Goal: Task Accomplishment & Management: Manage account settings

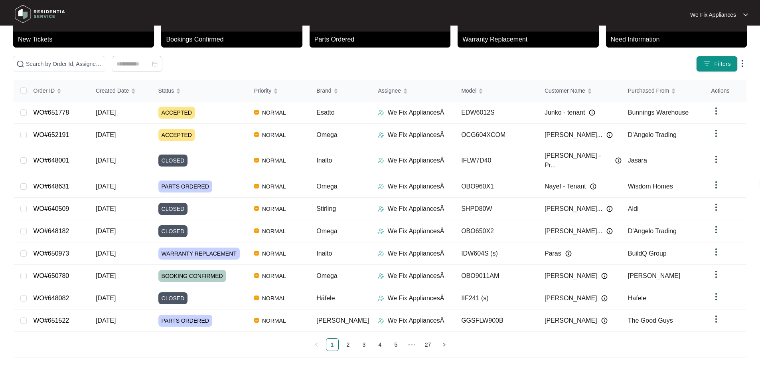
scroll to position [44, 0]
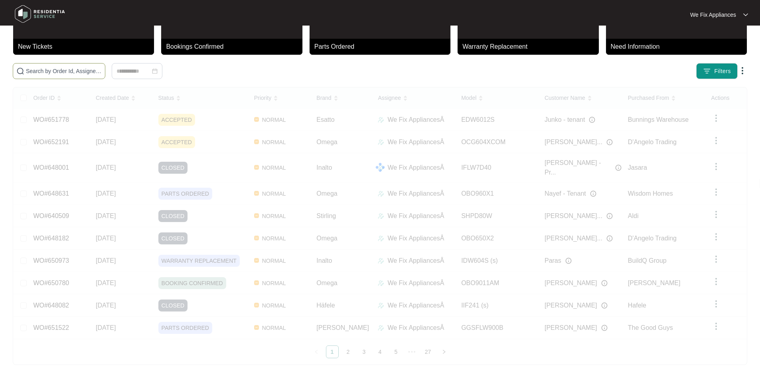
paste input "652191"
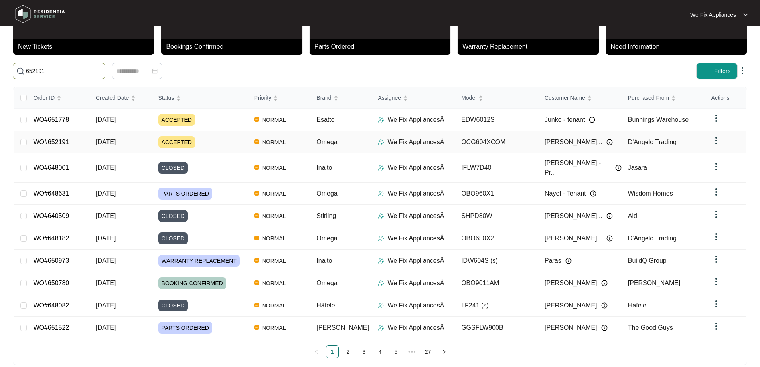
type input "652191"
click at [56, 139] on link "WO#652191" at bounding box center [51, 142] width 36 height 7
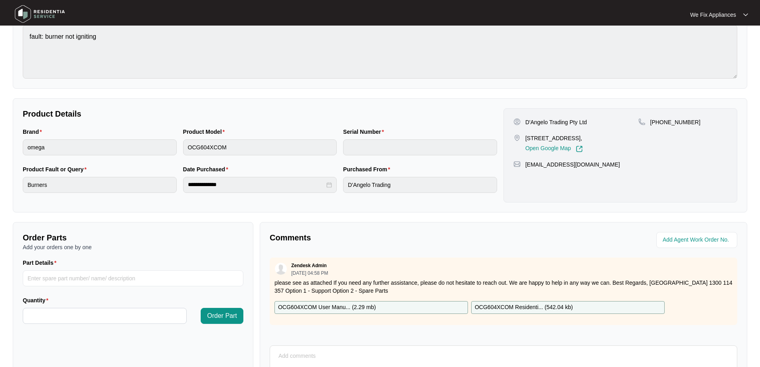
scroll to position [160, 0]
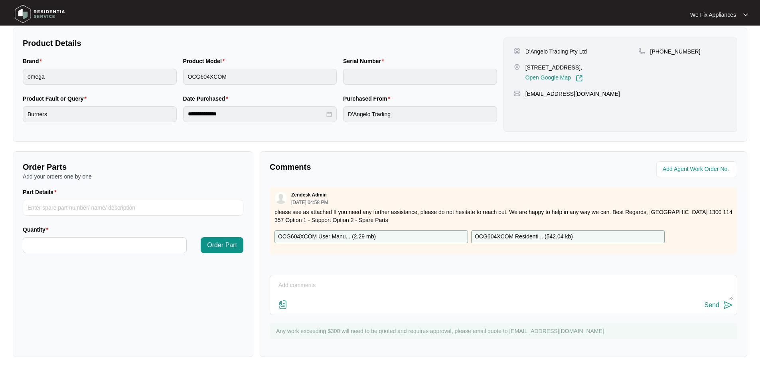
click at [374, 294] on textarea at bounding box center [503, 289] width 459 height 21
type textarea "G"
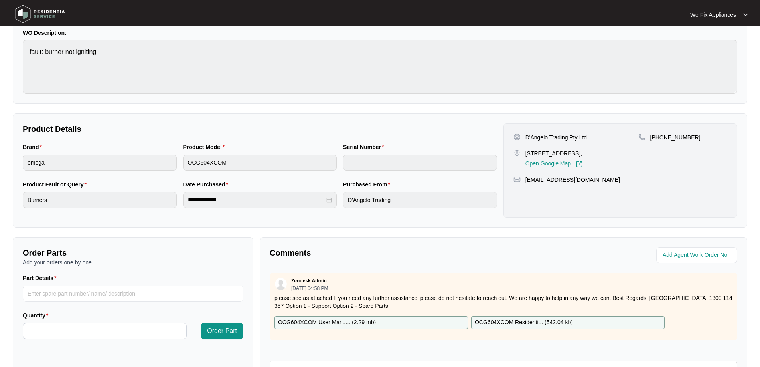
scroll to position [163, 0]
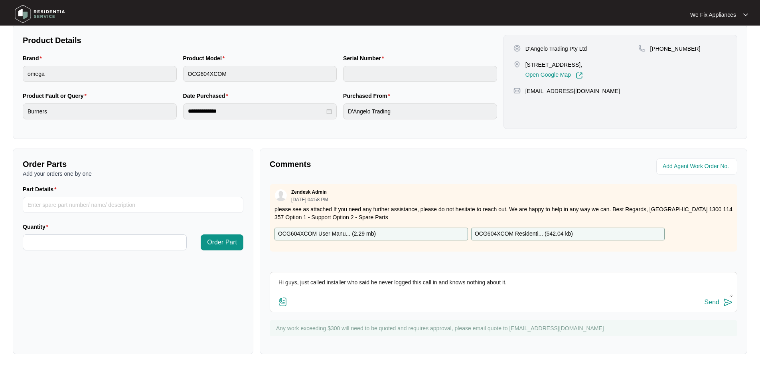
type textarea "Hi guys, just called installer who said he never logged this call in and knows …"
click at [717, 299] on div "Send" at bounding box center [712, 302] width 15 height 7
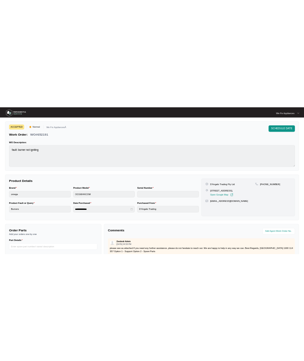
scroll to position [0, 0]
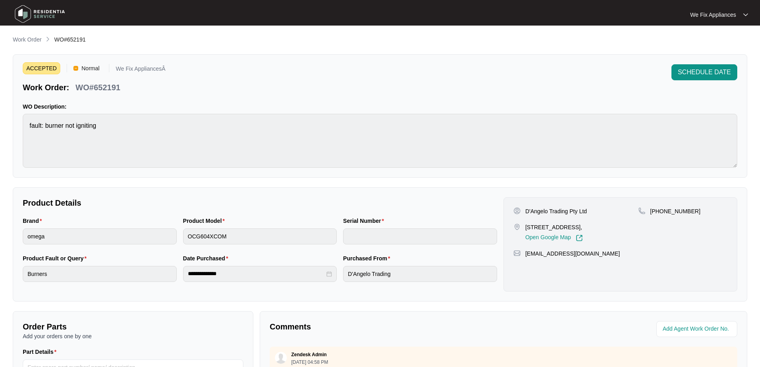
click at [31, 14] on img at bounding box center [40, 14] width 56 height 24
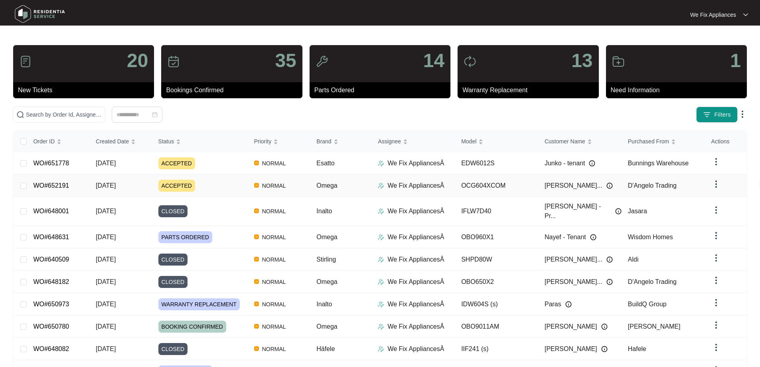
click at [61, 185] on link "WO#652191" at bounding box center [51, 185] width 36 height 7
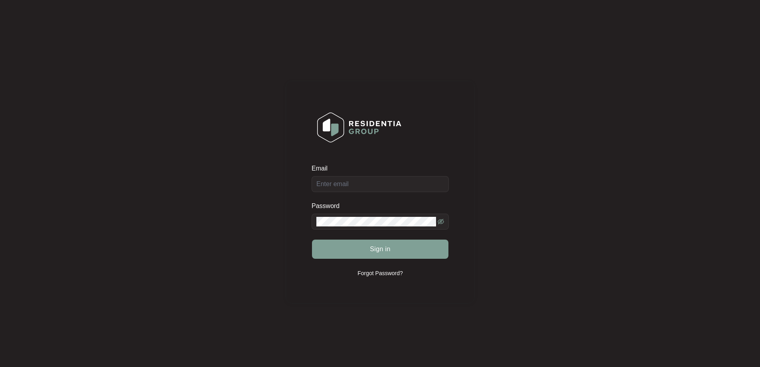
click at [403, 186] on div "Email" at bounding box center [380, 178] width 137 height 28
click at [402, 192] on input "Email" at bounding box center [380, 184] width 137 height 16
click at [414, 189] on input "Email" at bounding box center [380, 184] width 137 height 16
type input "service@wefixappliances.com.au"
click at [415, 247] on button "Sign in" at bounding box center [380, 249] width 137 height 19
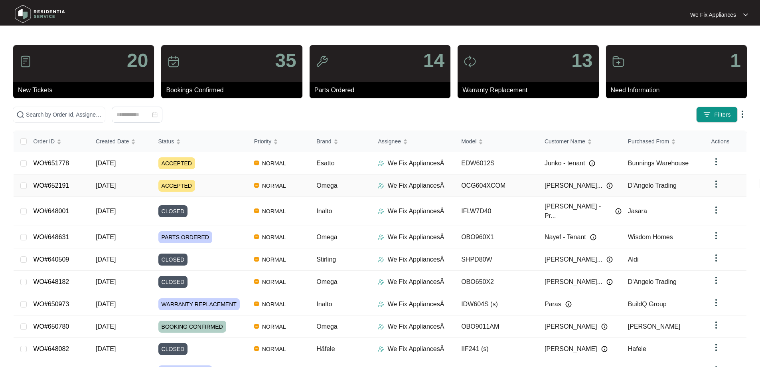
click at [63, 182] on link "WO#652191" at bounding box center [51, 185] width 36 height 7
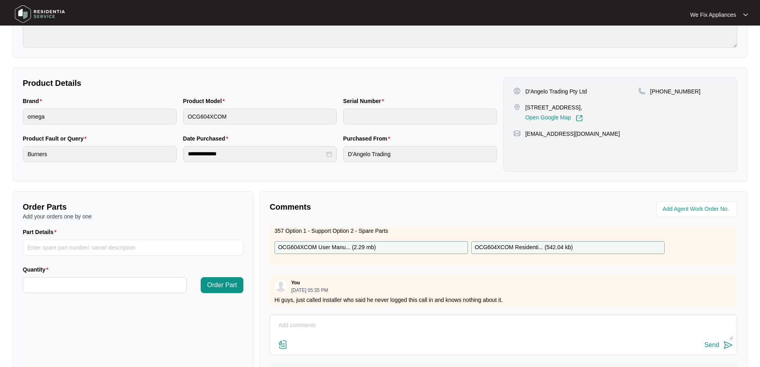
scroll to position [81, 0]
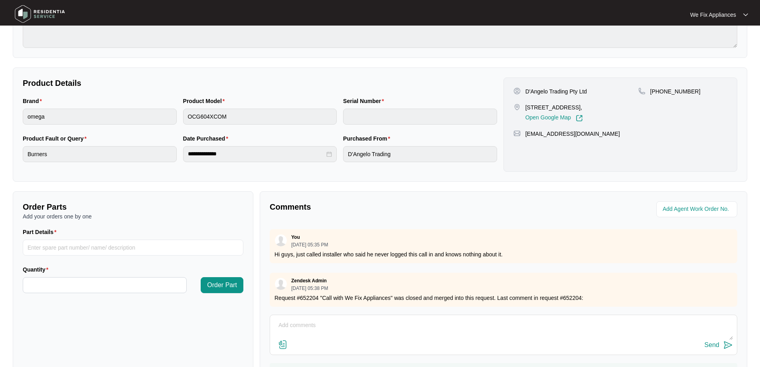
click at [414, 334] on textarea at bounding box center [503, 329] width 459 height 21
type textarea "c"
type textarea "Sorry, can i get the updated info please."
click at [724, 344] on img at bounding box center [729, 345] width 10 height 10
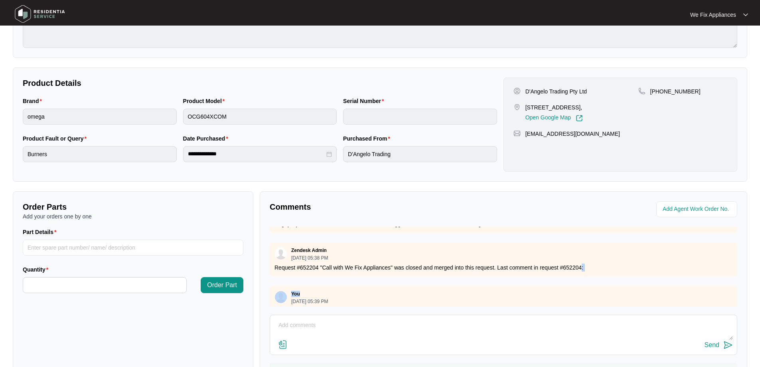
drag, startPoint x: 581, startPoint y: 292, endPoint x: 568, endPoint y: 278, distance: 18.9
click at [568, 278] on div "Zendesk Admin 10/14/2025 at 04:58 PM please see as attached If you need any fur…" at bounding box center [504, 267] width 468 height 80
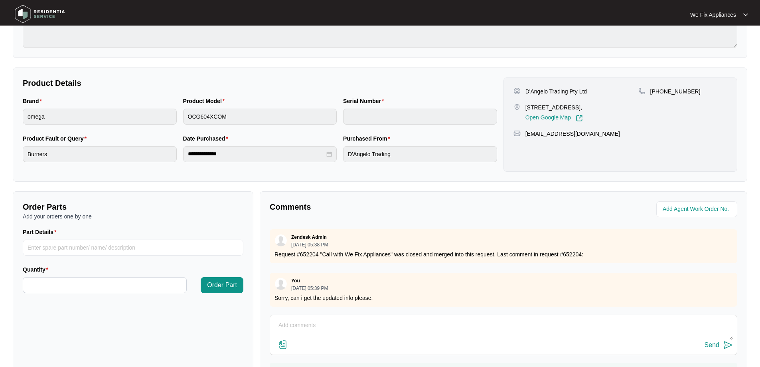
click at [580, 250] on p "Request #652204 "Call with We Fix Appliances" was closed and merged into this r…" at bounding box center [504, 254] width 458 height 8
click at [43, 16] on img at bounding box center [40, 14] width 56 height 24
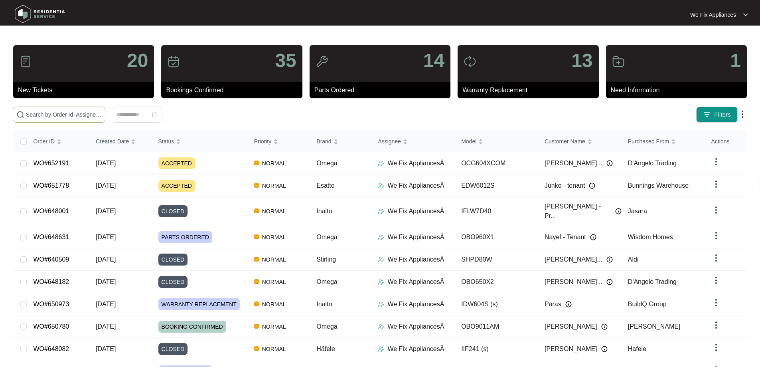
paste input "650948"
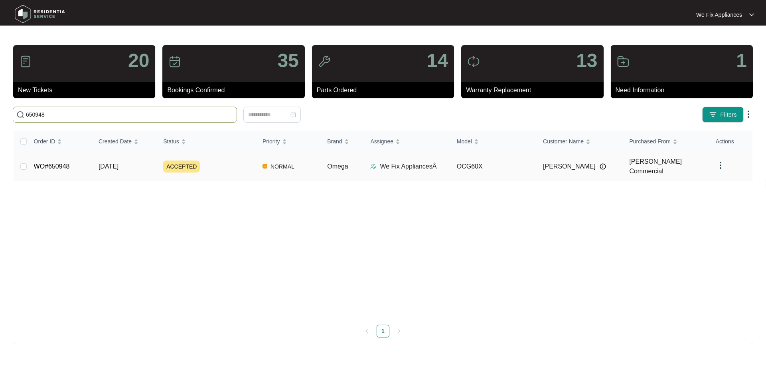
type input "650948"
click at [54, 158] on td "WO#650948" at bounding box center [60, 166] width 65 height 29
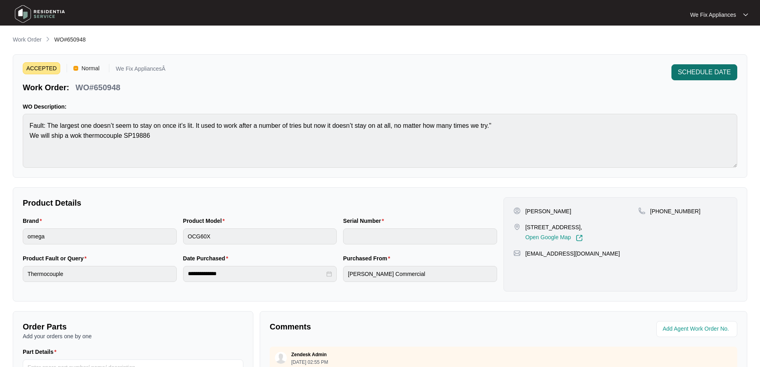
click at [705, 74] on span "SCHEDULE DATE" at bounding box center [704, 72] width 53 height 10
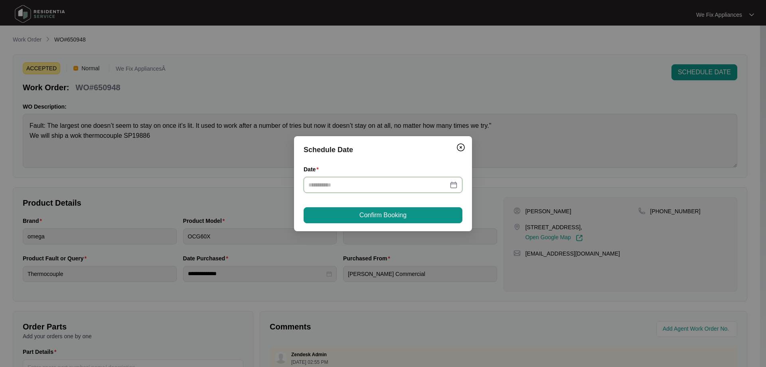
click at [411, 185] on input "Date" at bounding box center [379, 184] width 140 height 9
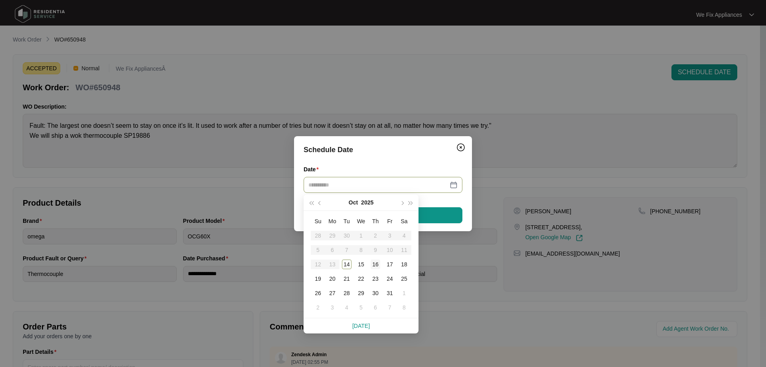
type input "**********"
click at [374, 263] on div "16" at bounding box center [376, 264] width 10 height 10
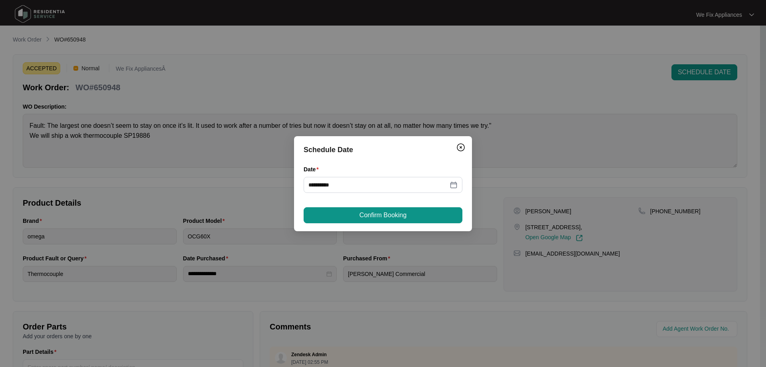
click at [384, 218] on span "Confirm Booking" at bounding box center [383, 215] width 47 height 10
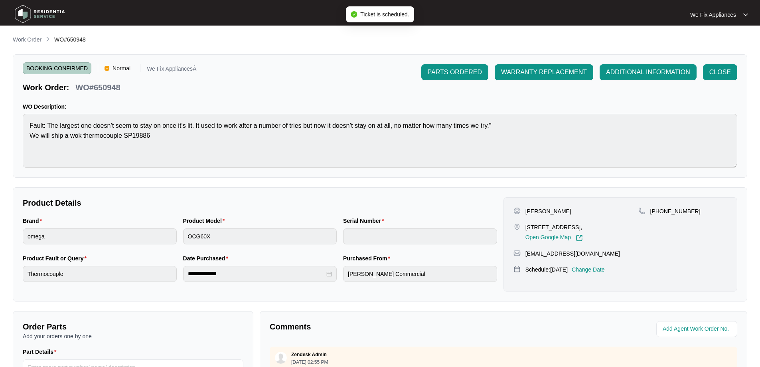
click at [42, 14] on img at bounding box center [40, 14] width 56 height 24
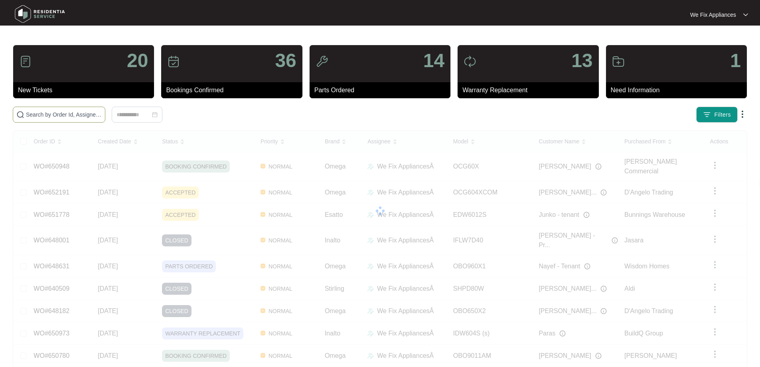
paste input "649555"
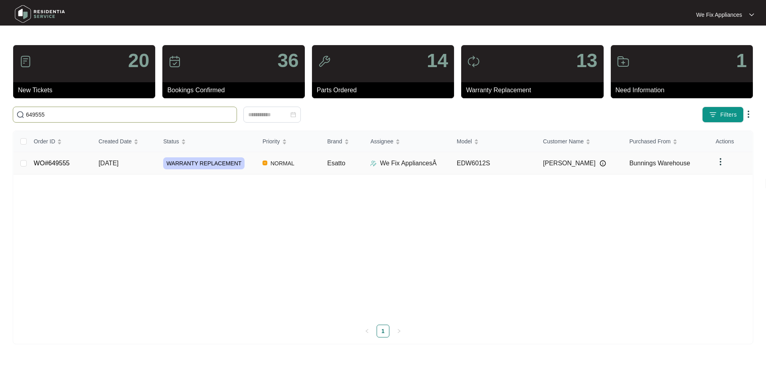
type input "649555"
click at [59, 160] on link "WO#649555" at bounding box center [52, 163] width 36 height 7
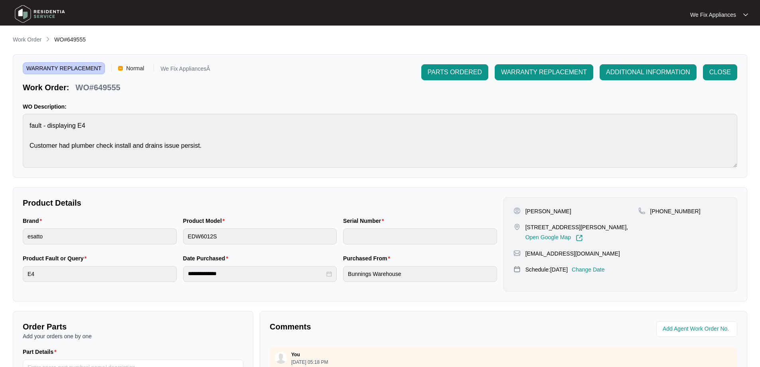
click at [599, 273] on p "Change Date" at bounding box center [588, 269] width 33 height 8
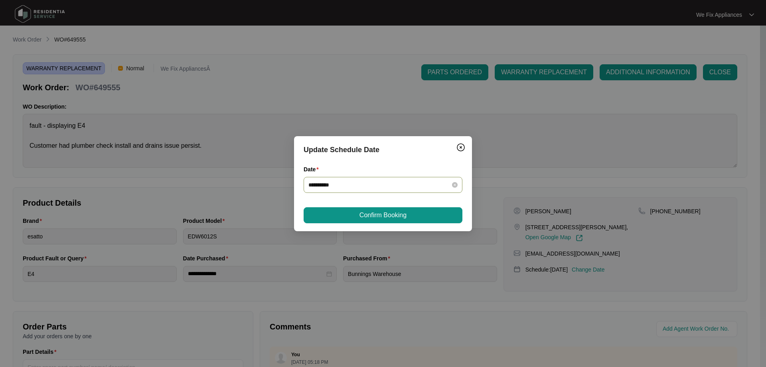
click at [381, 187] on input "**********" at bounding box center [379, 184] width 140 height 9
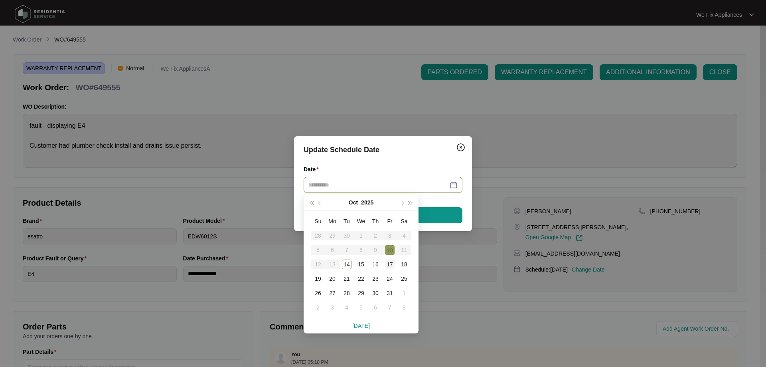
type input "**********"
click at [388, 264] on div "17" at bounding box center [390, 264] width 10 height 10
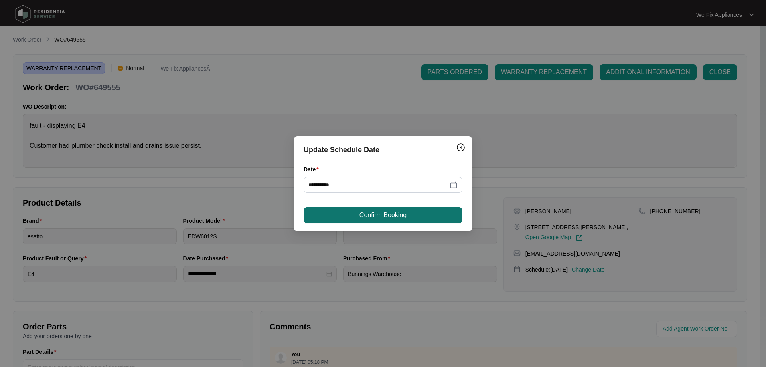
click at [396, 214] on span "Confirm Booking" at bounding box center [383, 215] width 47 height 10
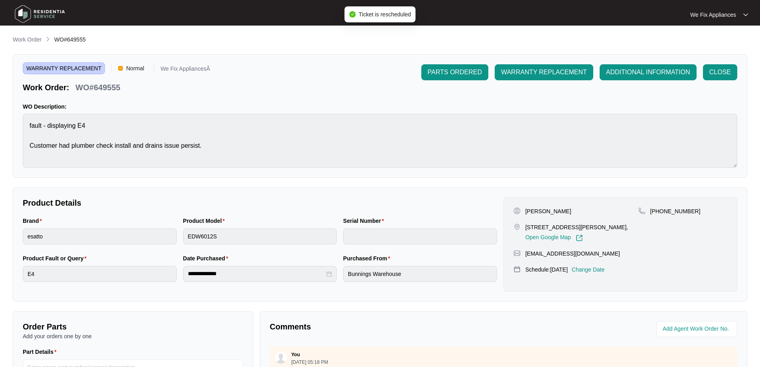
click at [42, 16] on img at bounding box center [40, 14] width 56 height 24
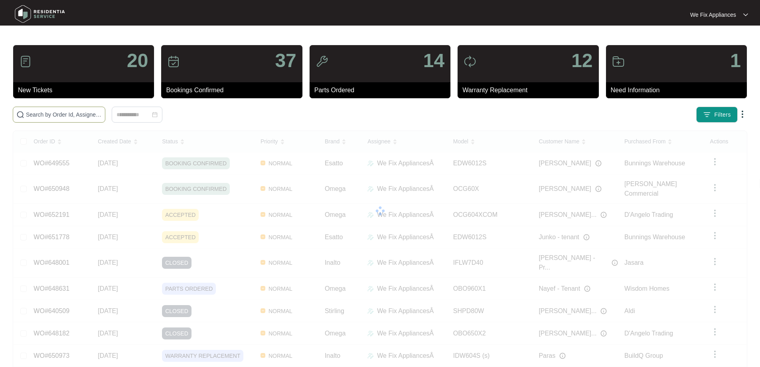
paste input "646141"
type input "646141"
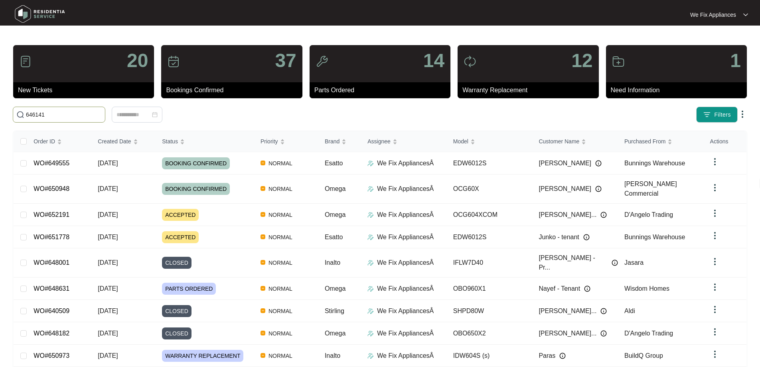
drag, startPoint x: 61, startPoint y: 116, endPoint x: 2, endPoint y: 115, distance: 59.1
click at [2, 115] on main "20 New Tickets 37 Bookings Confirmed 14 Parts Ordered 12 Warranty Replacement 1…" at bounding box center [380, 214] width 760 height 428
paste input "646141"
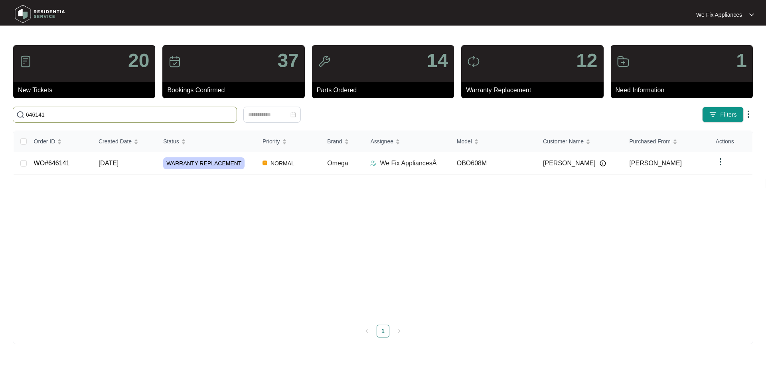
type input "646141"
click at [60, 156] on td "WO#646141" at bounding box center [60, 163] width 65 height 22
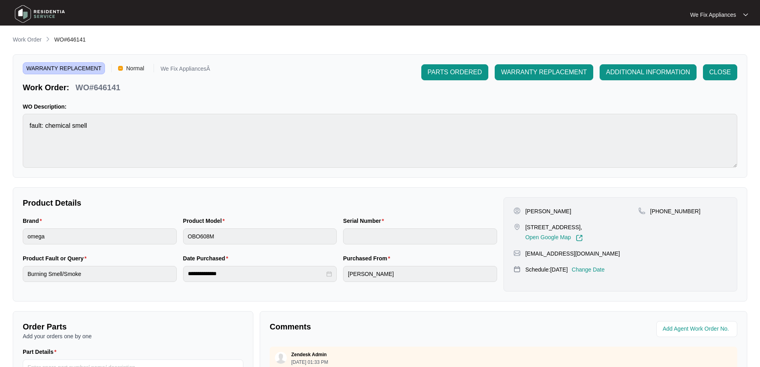
click at [602, 268] on p "Change Date" at bounding box center [588, 269] width 33 height 8
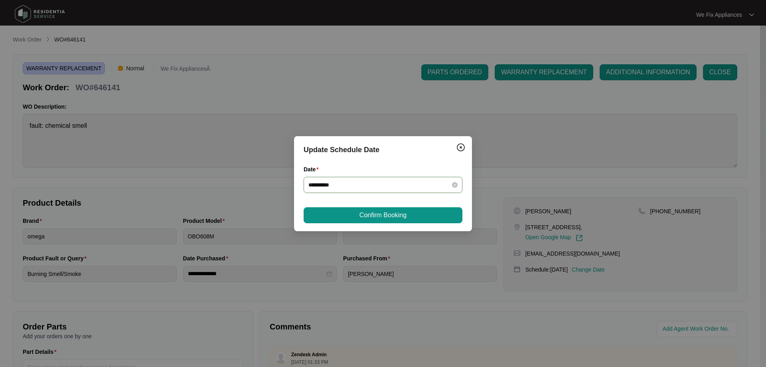
click at [361, 184] on input "**********" at bounding box center [379, 184] width 140 height 9
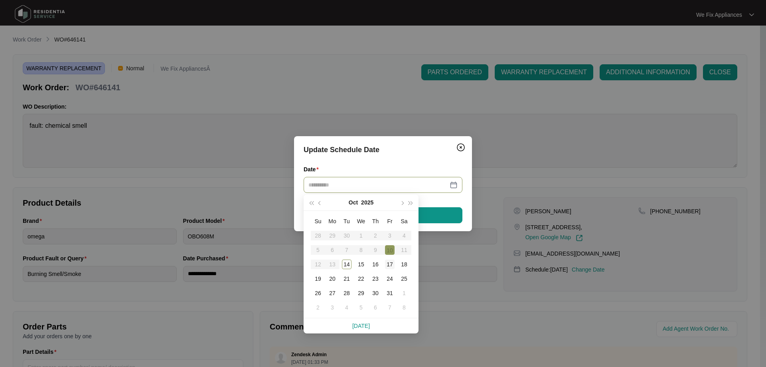
type input "**********"
click at [389, 263] on div "17" at bounding box center [390, 264] width 10 height 10
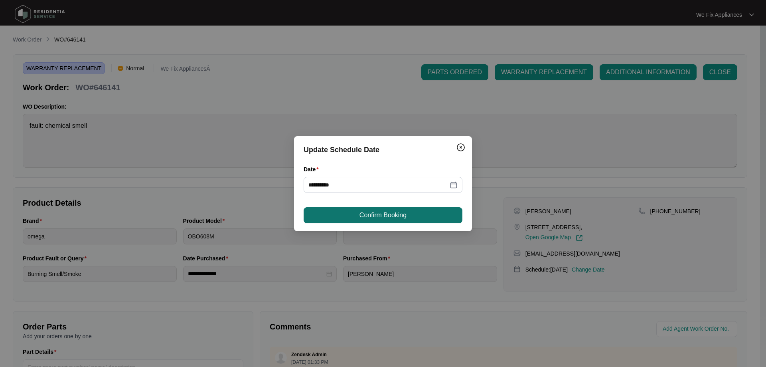
click at [404, 212] on span "Confirm Booking" at bounding box center [383, 215] width 47 height 10
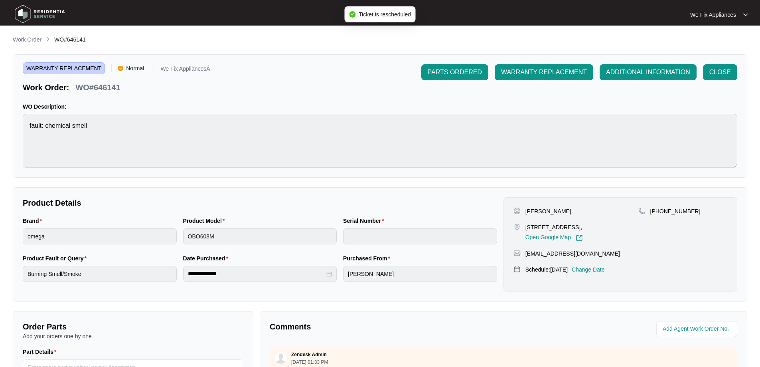
click at [57, 16] on img at bounding box center [40, 14] width 56 height 24
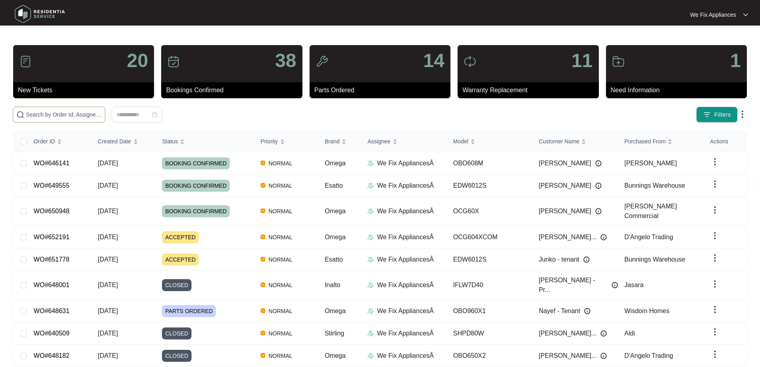
paste input "652191"
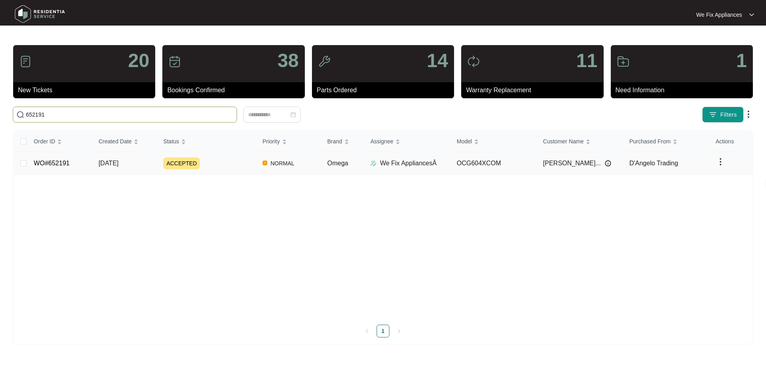
type input "652191"
click at [55, 164] on link "WO#652191" at bounding box center [52, 163] width 36 height 7
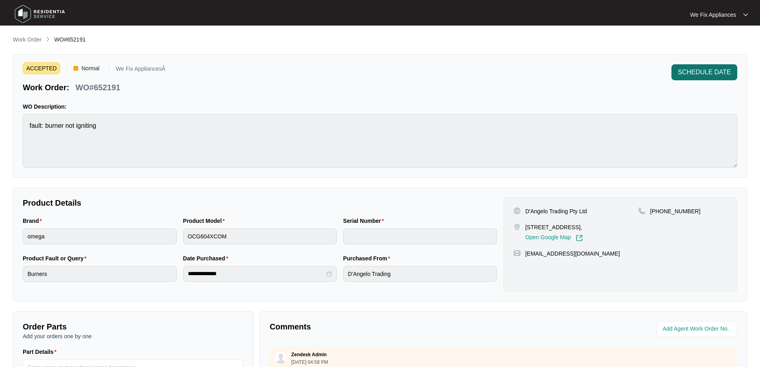
click at [711, 66] on button "SCHEDULE DATE" at bounding box center [705, 72] width 66 height 16
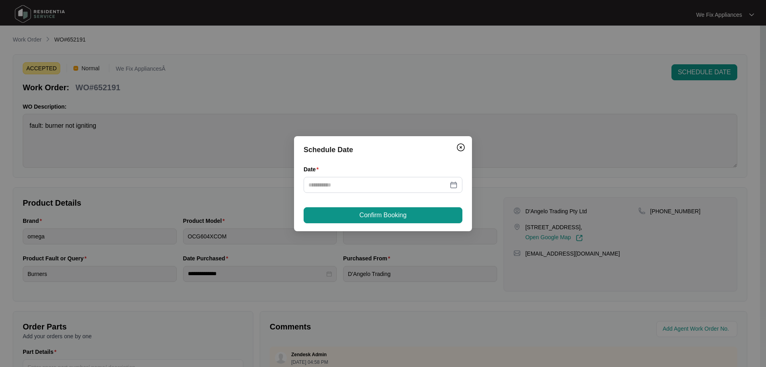
click at [408, 176] on div "Date" at bounding box center [383, 171] width 159 height 12
click at [402, 189] on input "Date" at bounding box center [379, 184] width 140 height 9
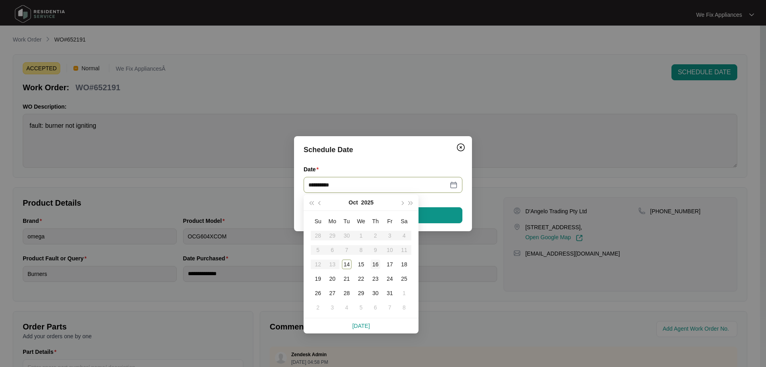
type input "**********"
click at [379, 267] on div "16" at bounding box center [376, 264] width 10 height 10
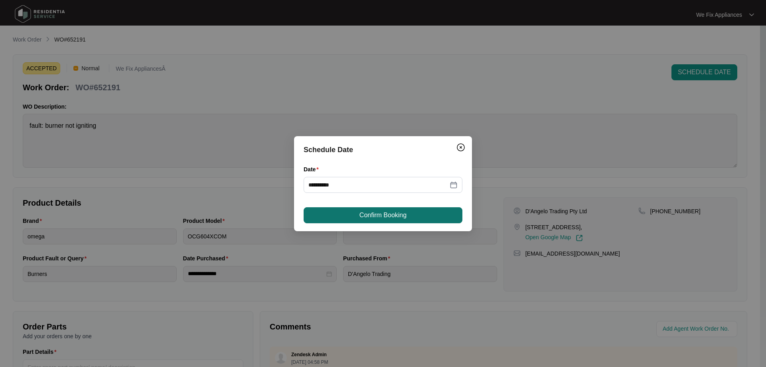
click at [394, 213] on span "Confirm Booking" at bounding box center [383, 215] width 47 height 10
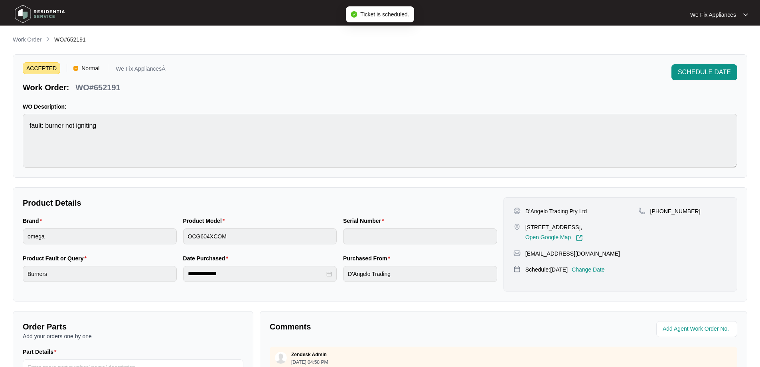
click at [52, 20] on img at bounding box center [40, 14] width 56 height 24
